Goal: Task Accomplishment & Management: Manage account settings

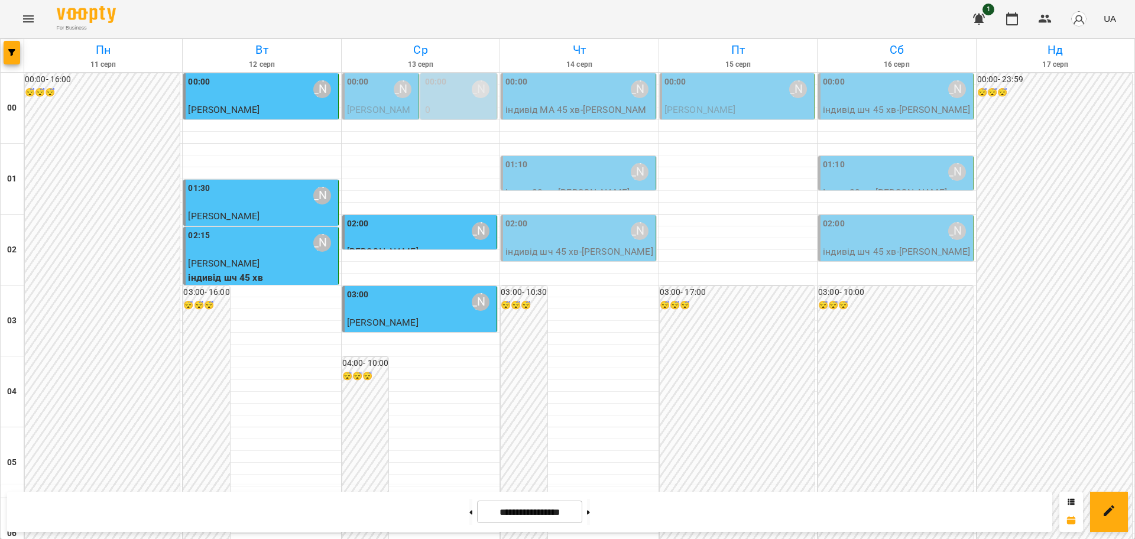
scroll to position [1290, 0]
click at [19, 17] on button "Menu" at bounding box center [28, 19] width 28 height 28
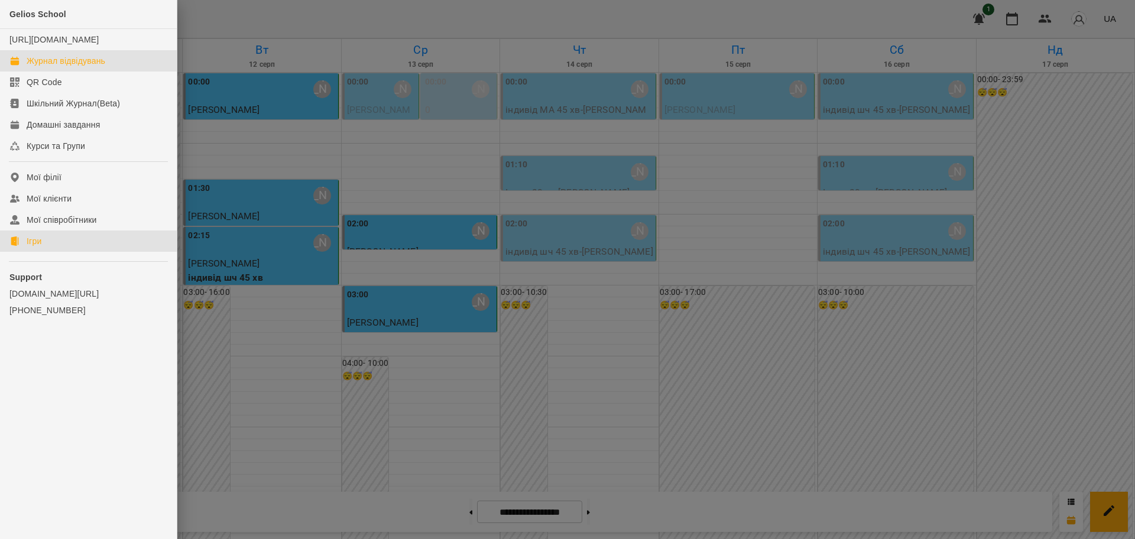
drag, startPoint x: 25, startPoint y: 259, endPoint x: 456, endPoint y: 173, distance: 439.1
click at [27, 252] on link "Ігри" at bounding box center [88, 241] width 177 height 21
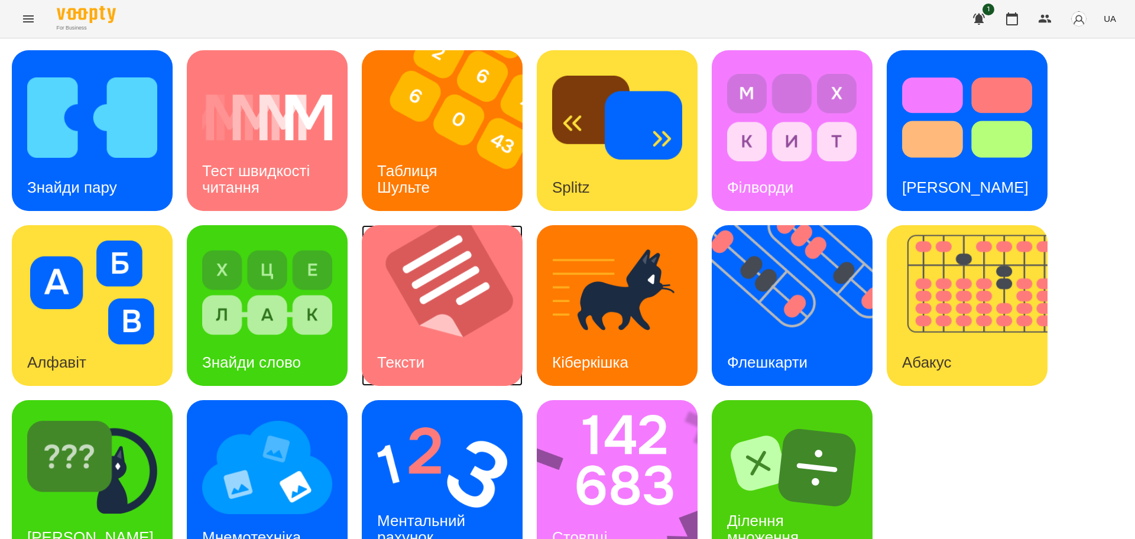
click at [453, 313] on img at bounding box center [450, 305] width 176 height 161
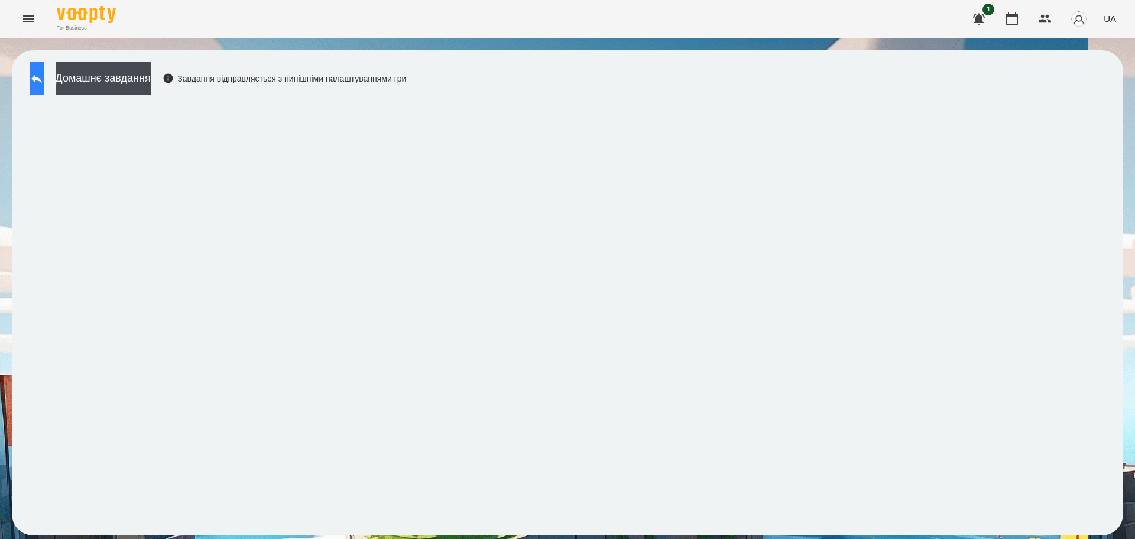
click at [44, 72] on icon at bounding box center [37, 79] width 14 height 14
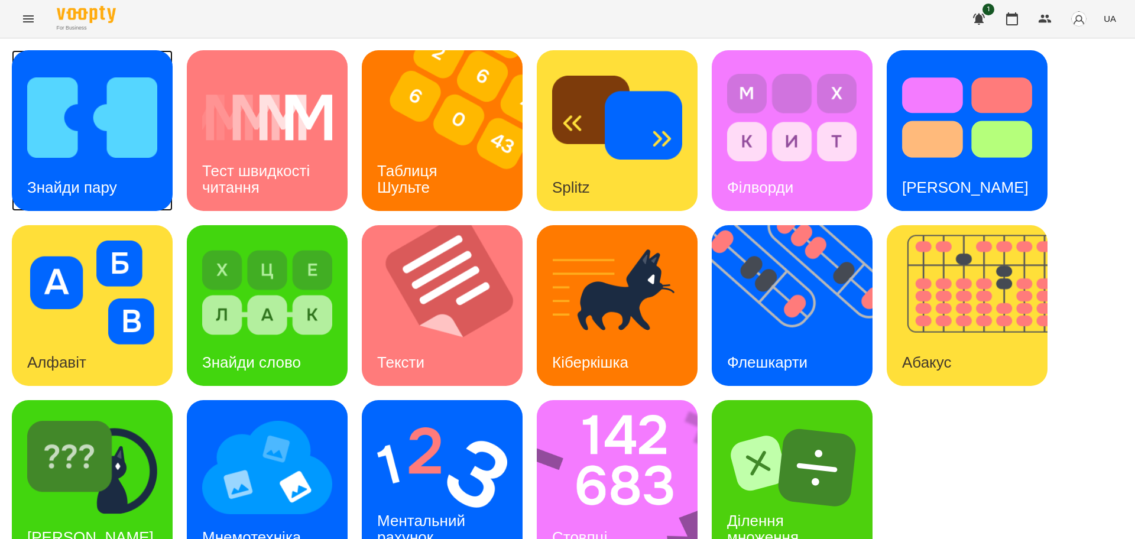
click at [92, 152] on img at bounding box center [92, 118] width 130 height 104
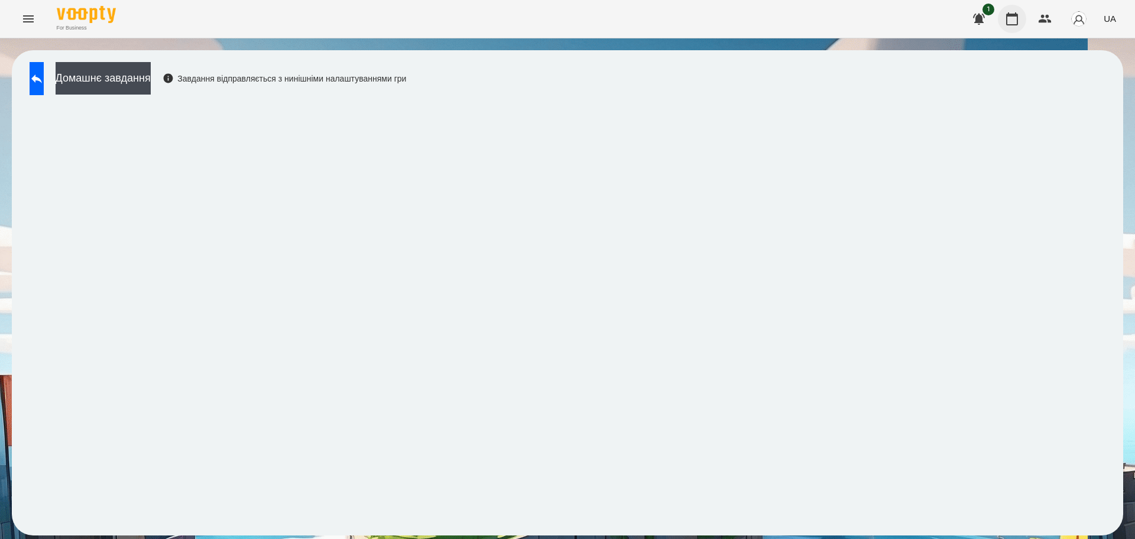
click at [1014, 20] on icon "button" at bounding box center [1012, 19] width 14 height 14
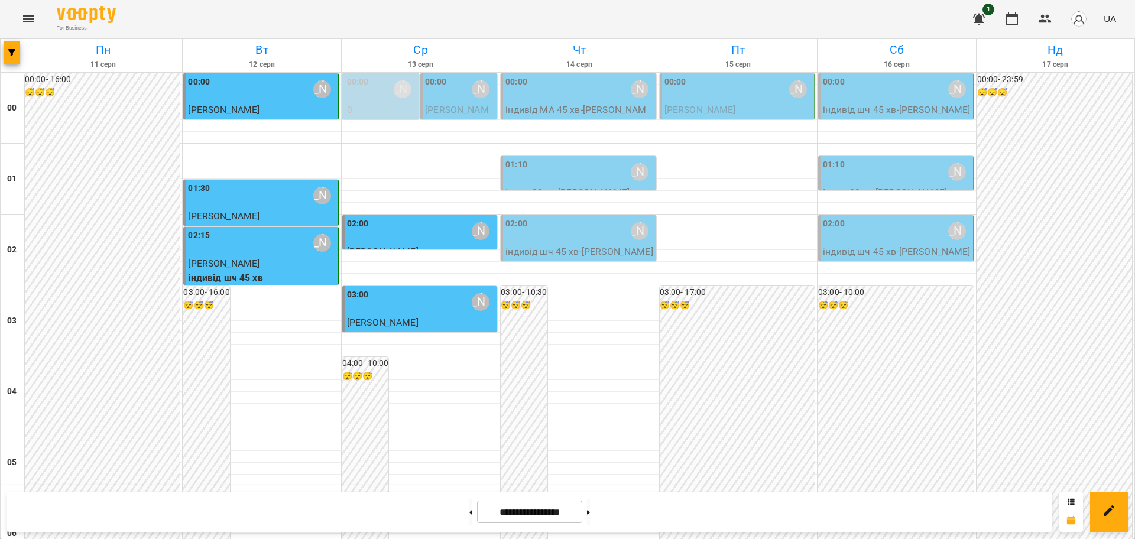
scroll to position [1109, 0]
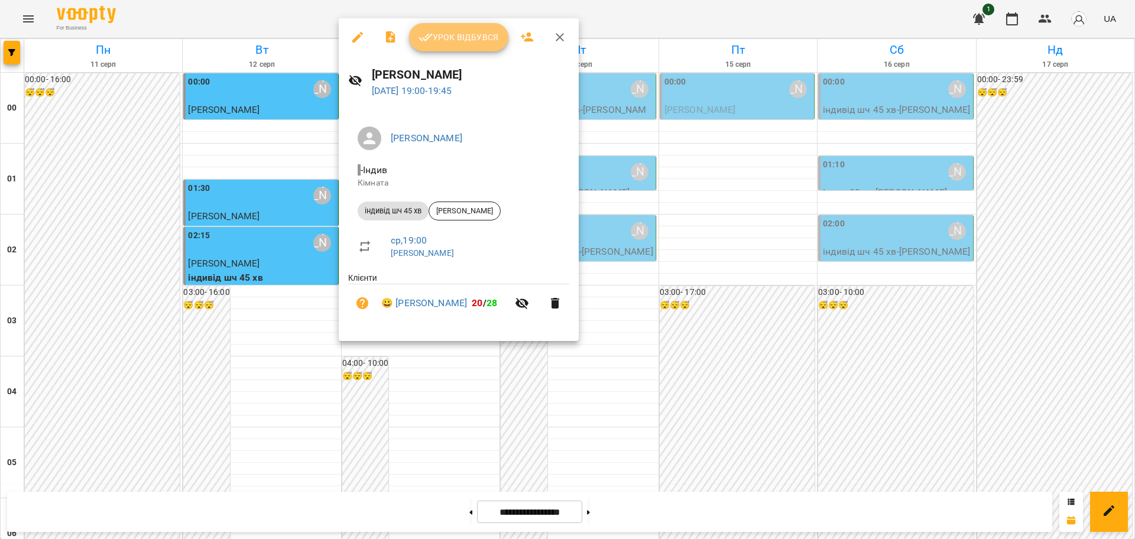
click at [472, 33] on span "Урок відбувся" at bounding box center [459, 37] width 80 height 14
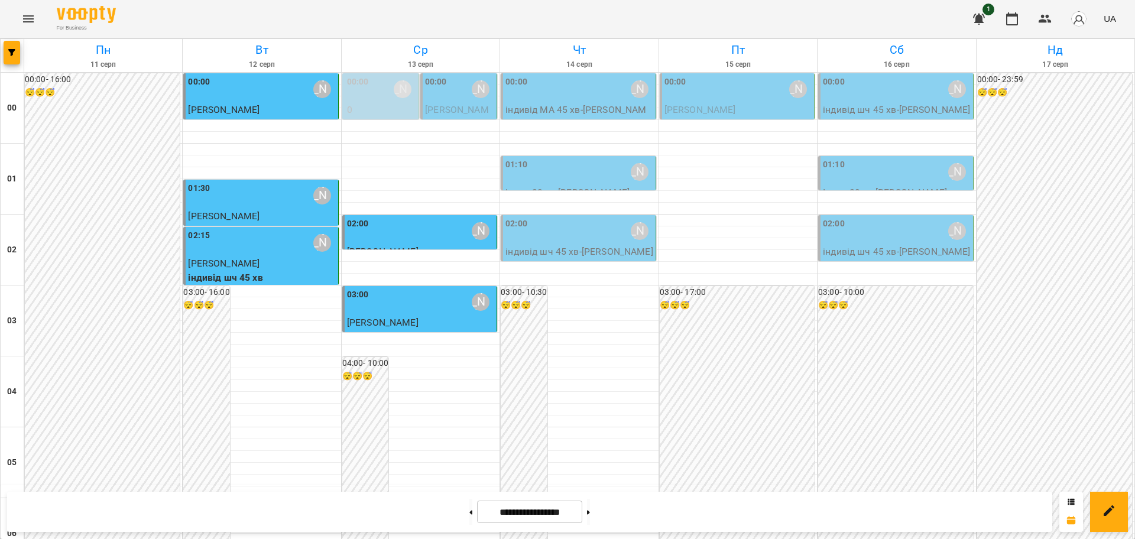
scroll to position [1257, 0]
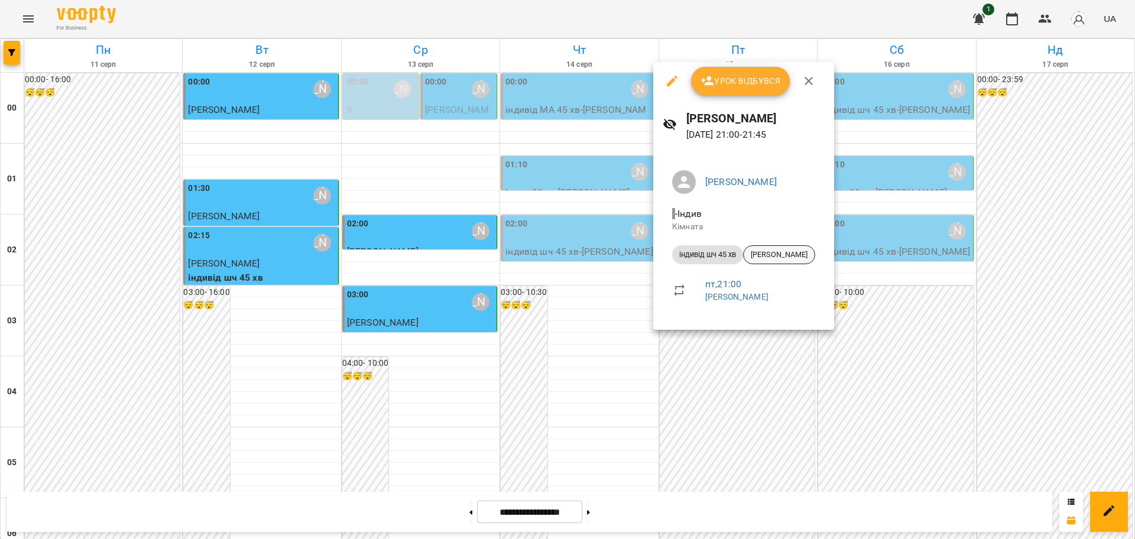
click at [776, 253] on span "[PERSON_NAME]" at bounding box center [779, 255] width 71 height 11
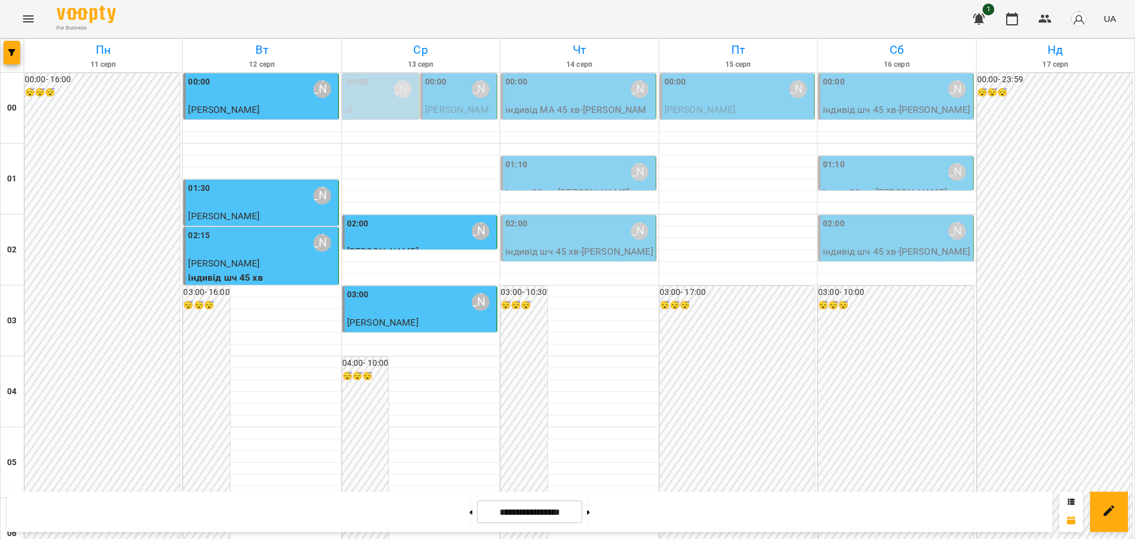
scroll to position [1290, 0]
drag, startPoint x: 600, startPoint y: 509, endPoint x: 601, endPoint y: 499, distance: 10.7
click at [590, 509] on button at bounding box center [588, 512] width 3 height 26
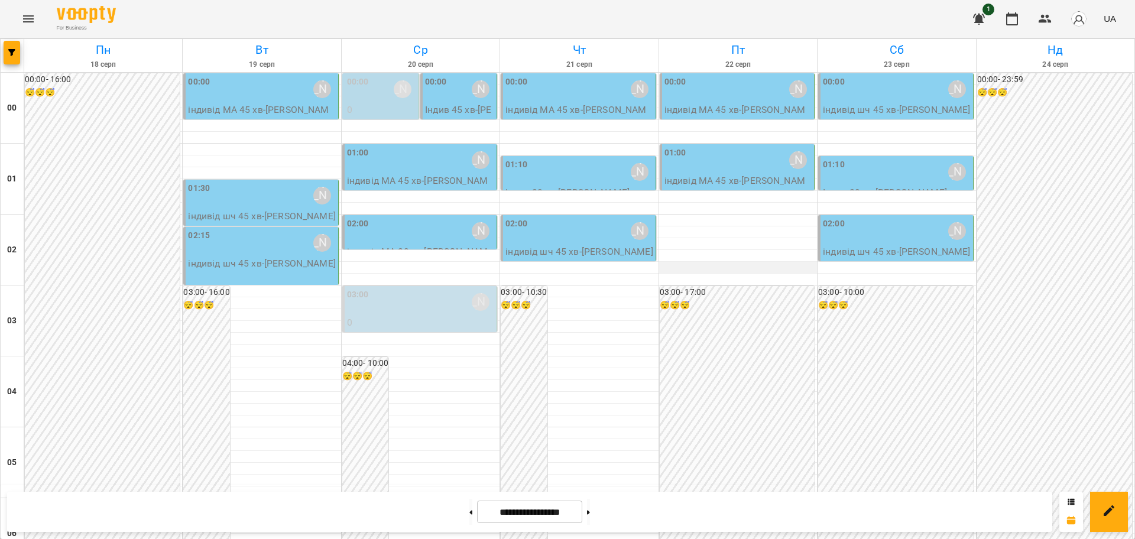
scroll to position [0, 0]
drag, startPoint x: 460, startPoint y: 512, endPoint x: 467, endPoint y: 510, distance: 7.9
click at [470, 513] on button at bounding box center [471, 512] width 3 height 26
type input "**********"
